Goal: Book appointment/travel/reservation

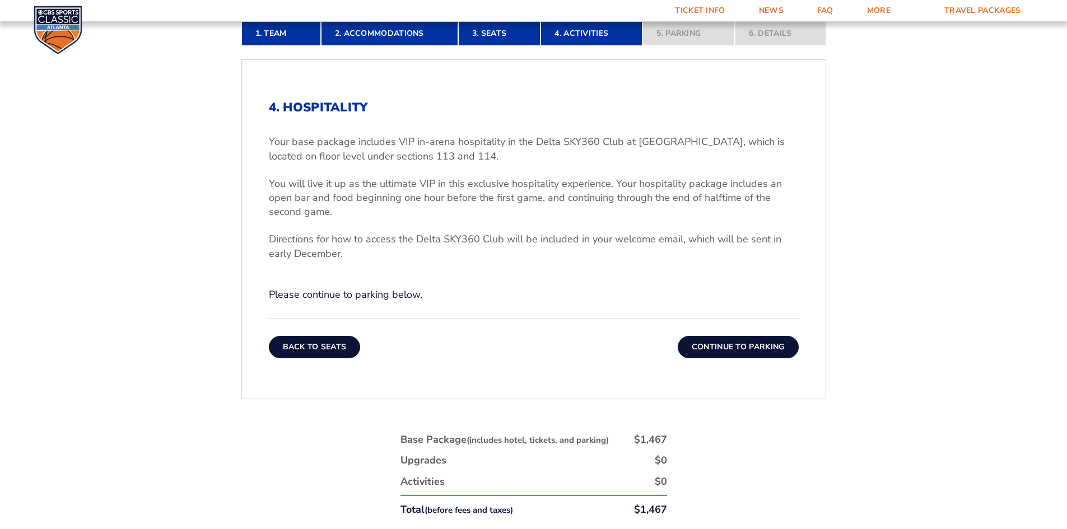
click at [332, 345] on button "Back To Seats" at bounding box center [315, 347] width 92 height 22
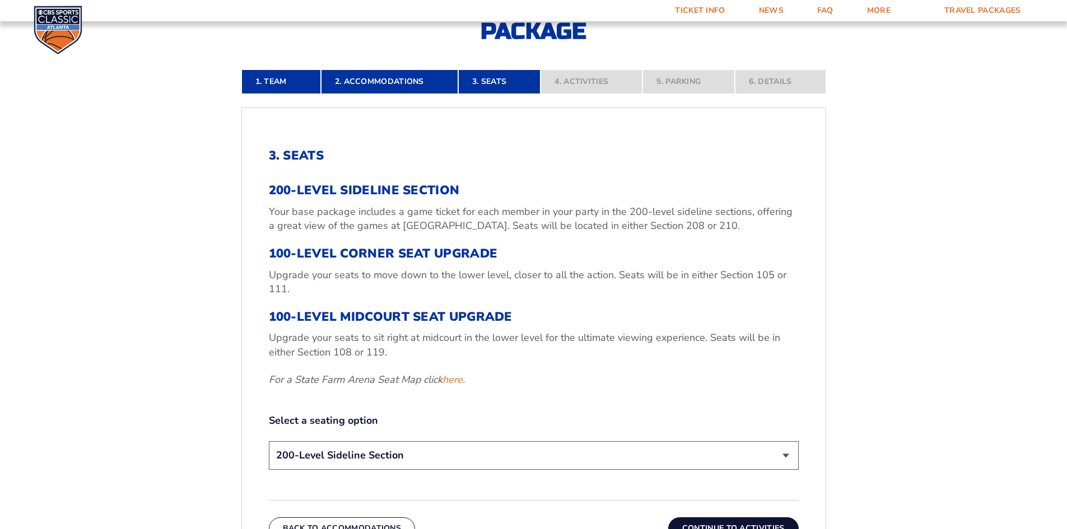
scroll to position [474, 0]
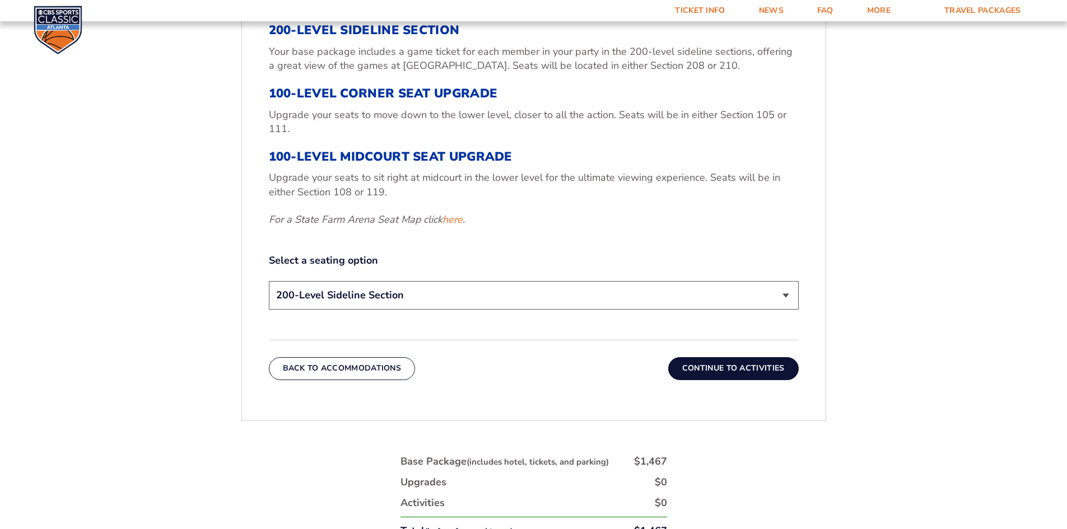
click at [349, 297] on select "200-Level Sideline Section 100-Level Corner Seat Upgrade (+$120 per person) 100…" at bounding box center [534, 295] width 530 height 29
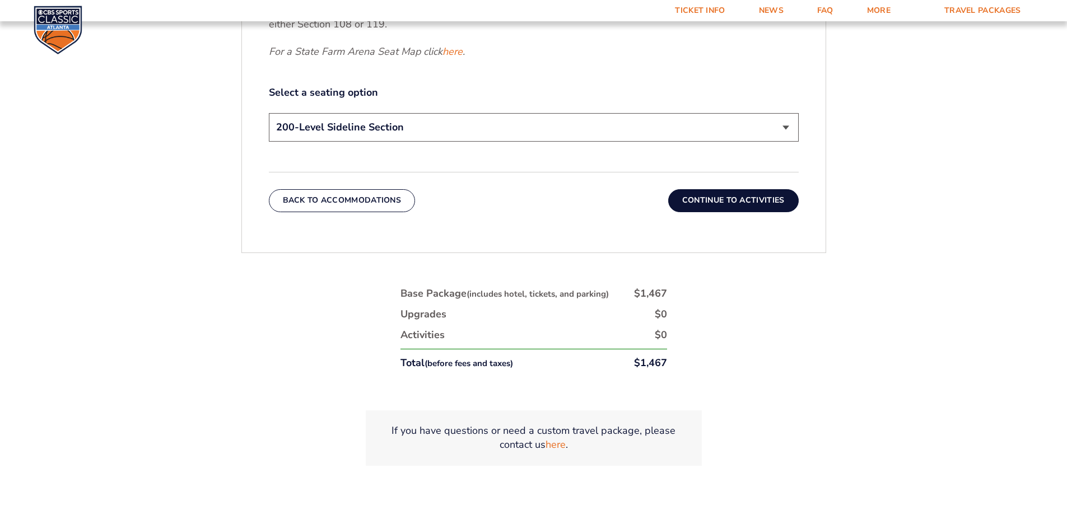
scroll to position [586, 0]
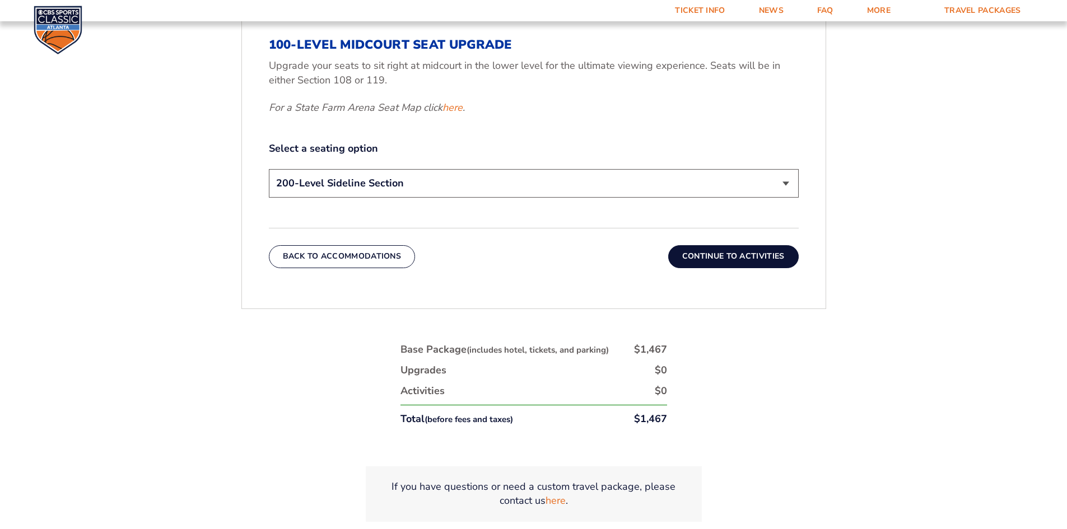
click at [395, 181] on select "200-Level Sideline Section 100-Level Corner Seat Upgrade (+$120 per person) 100…" at bounding box center [534, 183] width 530 height 29
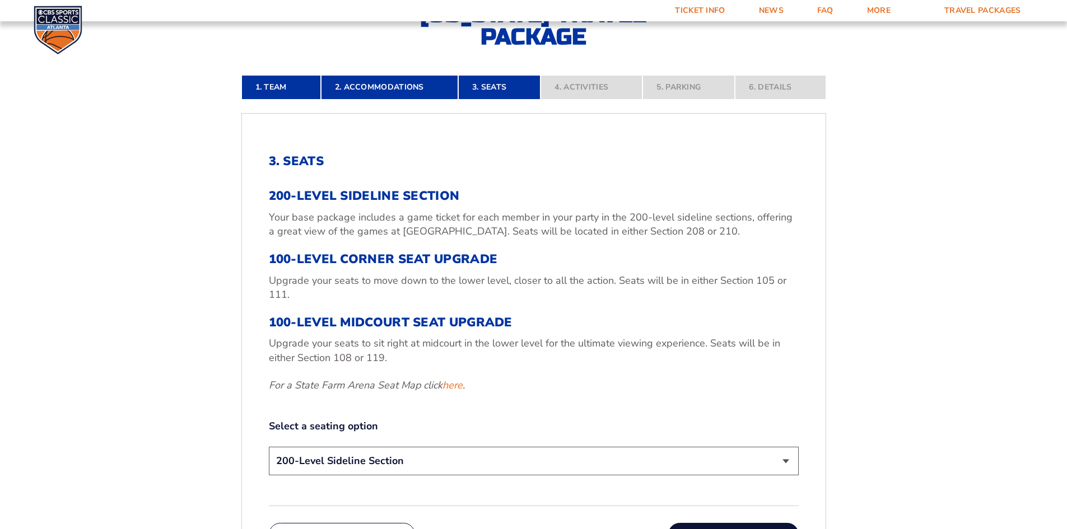
scroll to position [306, 0]
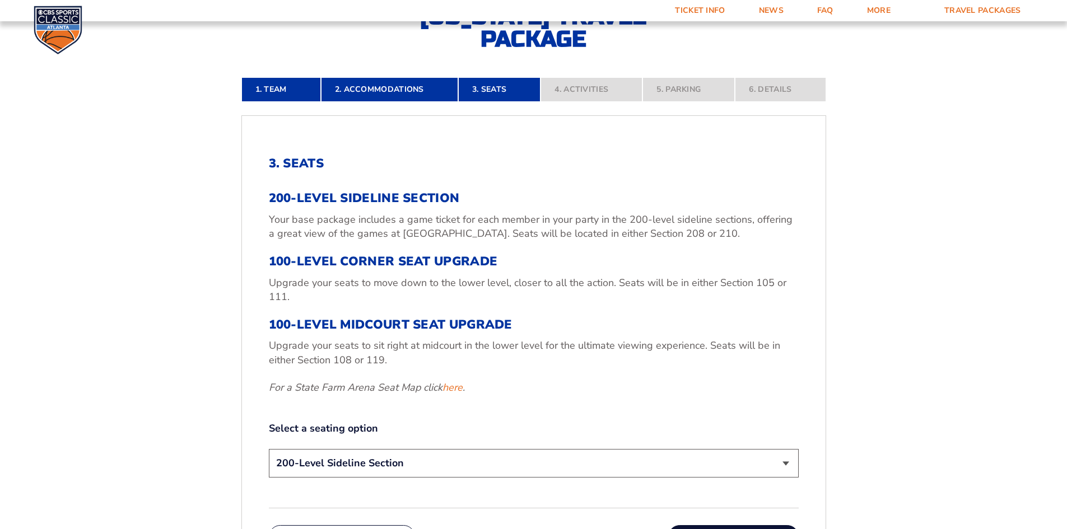
click at [420, 464] on select "200-Level Sideline Section 100-Level Corner Seat Upgrade (+$120 per person) 100…" at bounding box center [534, 463] width 530 height 29
select select "100-Level Midcourt Seat Upgrade"
click at [269, 449] on select "200-Level Sideline Section 100-Level Corner Seat Upgrade (+$120 per person) 100…" at bounding box center [534, 463] width 530 height 29
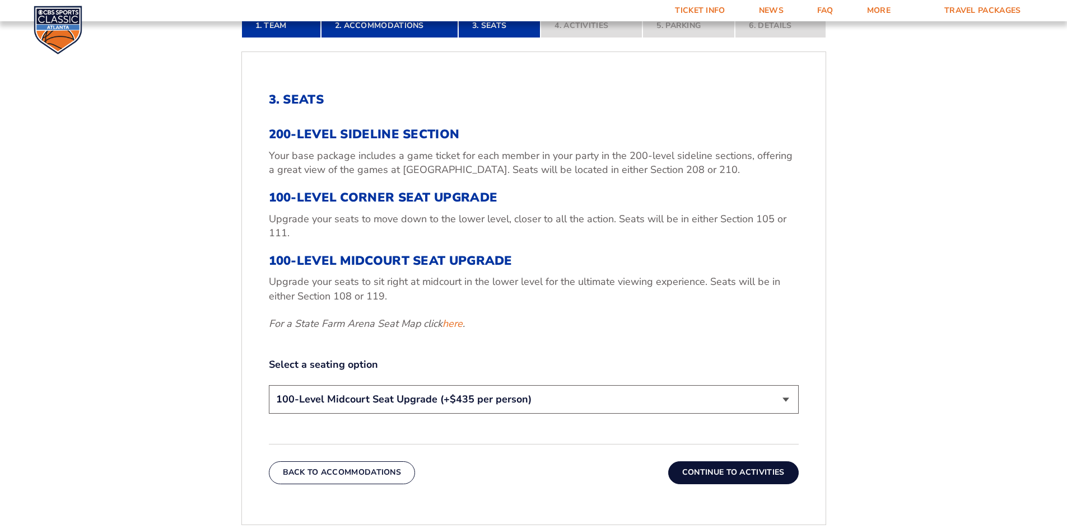
scroll to position [418, 0]
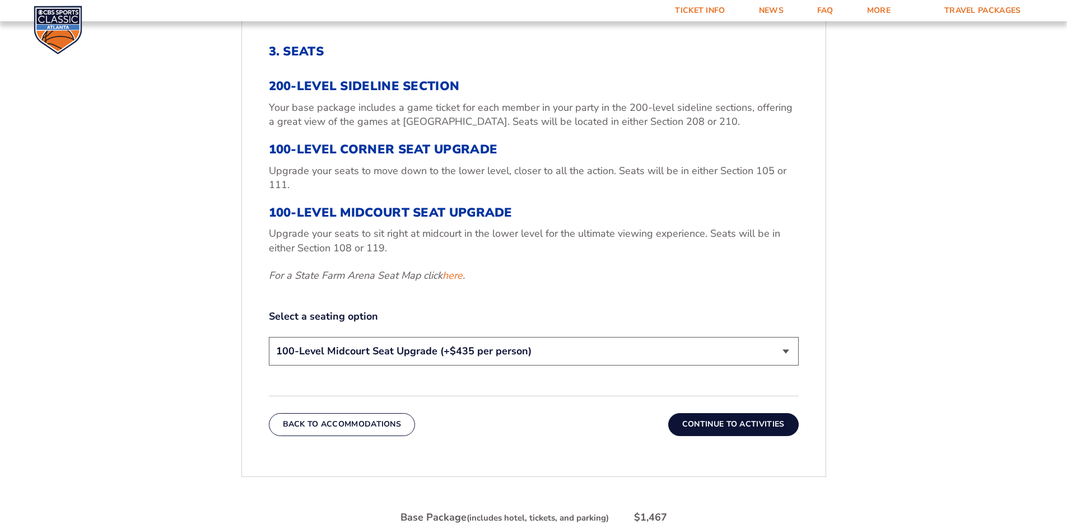
click at [752, 427] on button "Continue To Activities" at bounding box center [733, 424] width 130 height 22
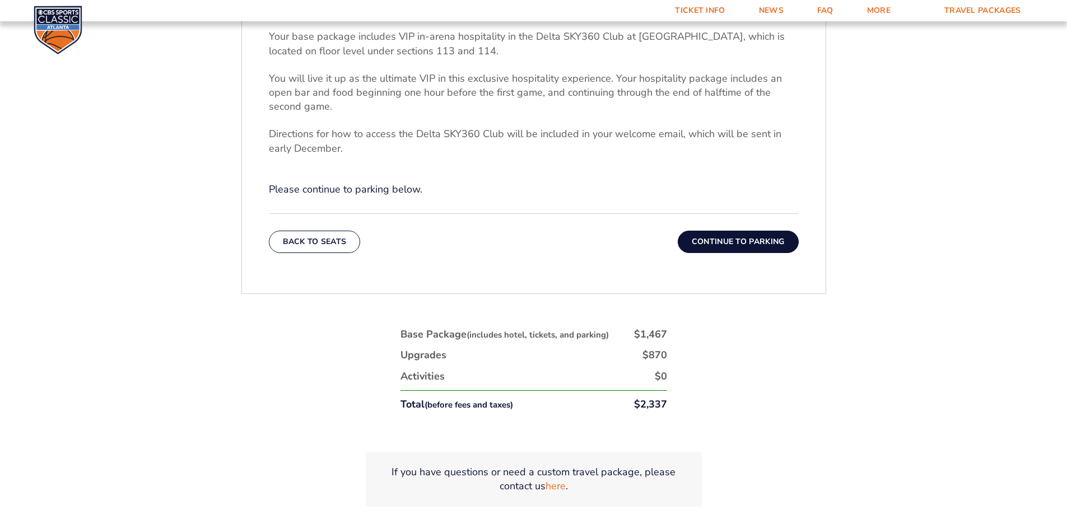
scroll to position [474, 0]
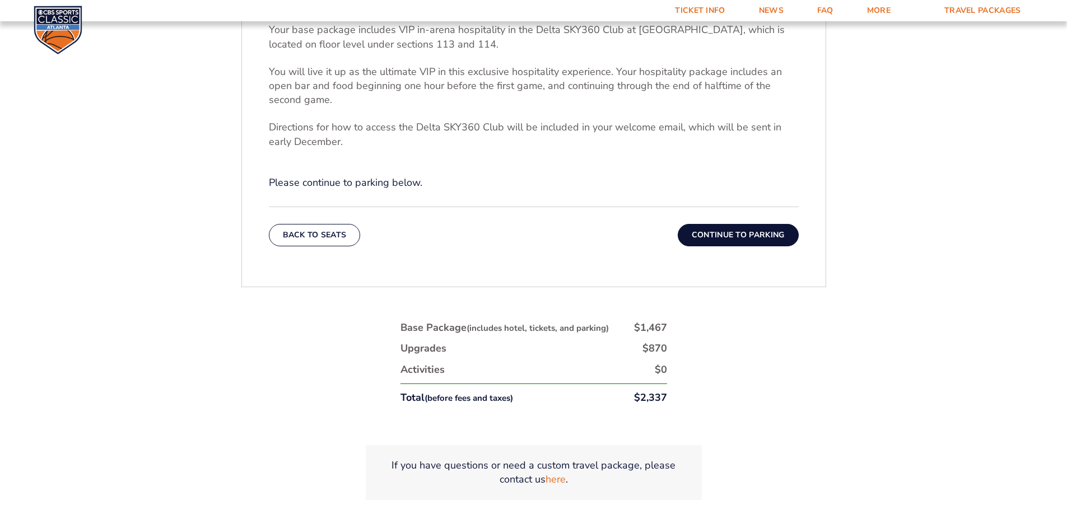
click at [717, 237] on button "Continue To Parking" at bounding box center [737, 235] width 121 height 22
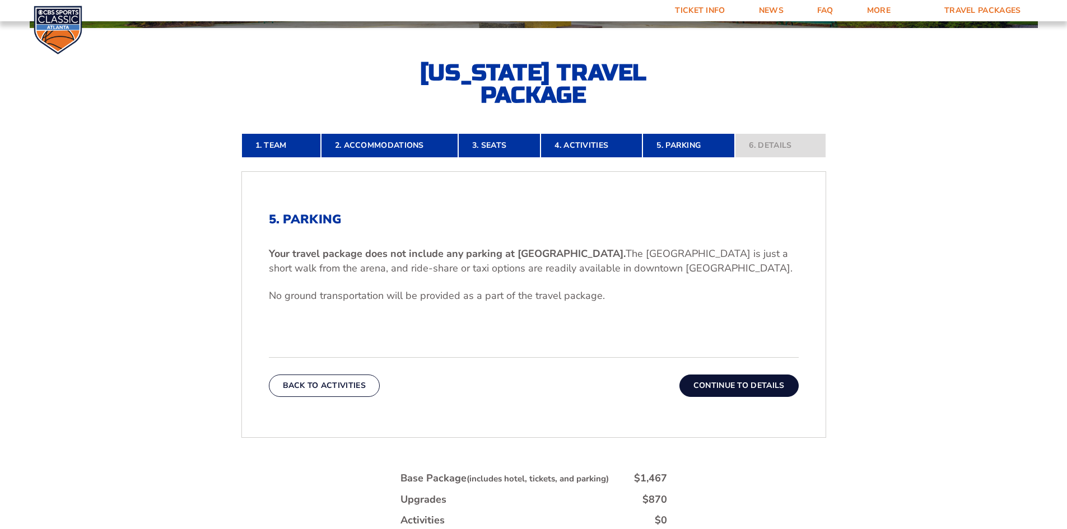
scroll to position [306, 0]
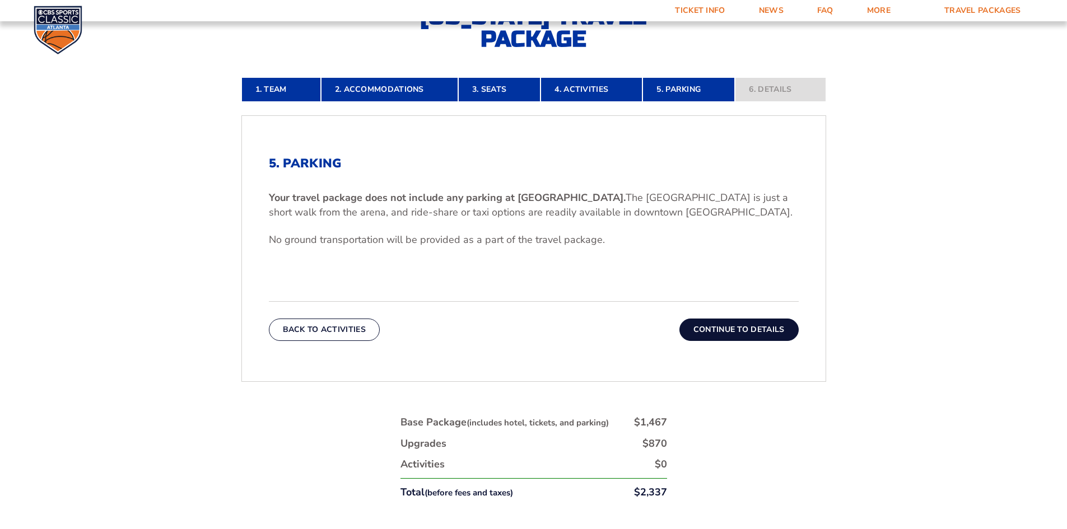
click at [704, 339] on button "Continue To Details" at bounding box center [738, 330] width 119 height 22
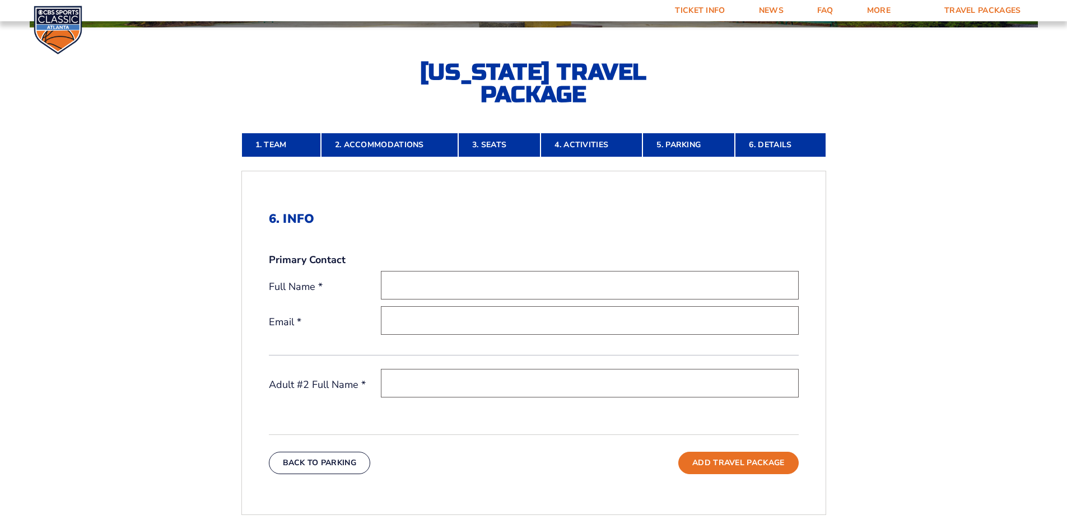
scroll to position [250, 0]
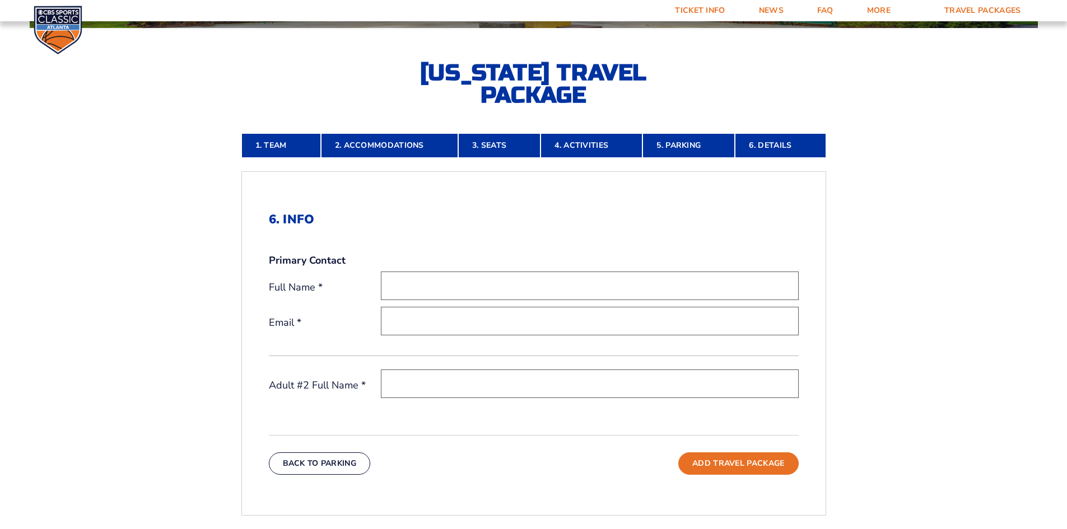
click at [526, 274] on input "text" at bounding box center [590, 286] width 418 height 29
click at [526, 274] on input "[PERSON_NAME]" at bounding box center [590, 286] width 418 height 29
type input "[PERSON_NAME]"
type input "[EMAIL_ADDRESS][DOMAIN_NAME]"
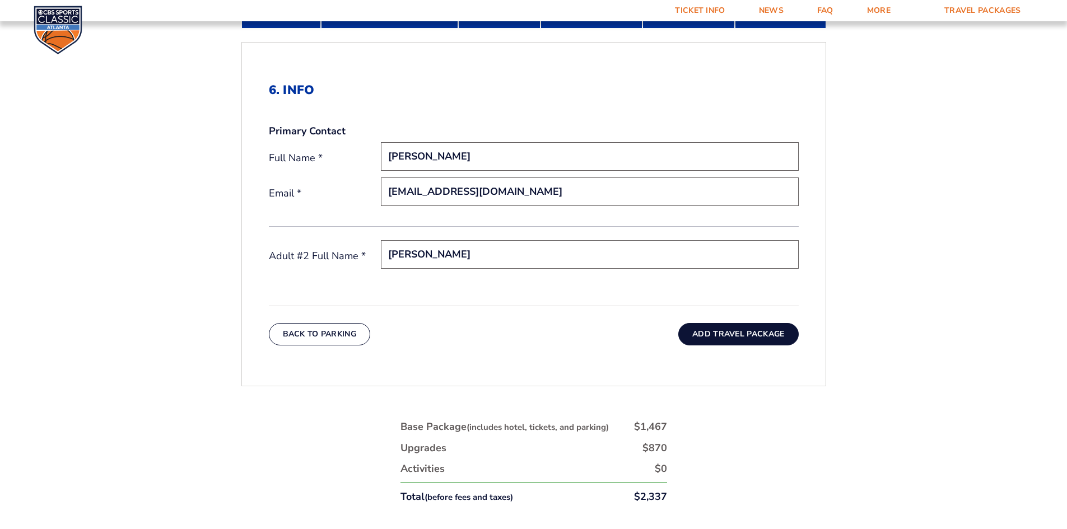
scroll to position [474, 0]
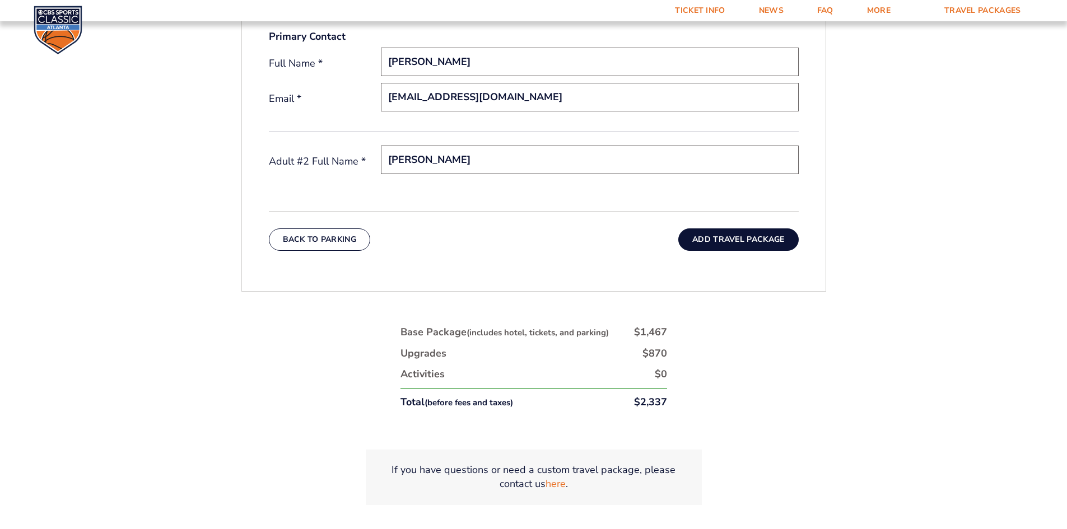
type input "[PERSON_NAME]"
click at [707, 246] on button "Add Travel Package" at bounding box center [738, 239] width 120 height 22
